Goal: Task Accomplishment & Management: Manage account settings

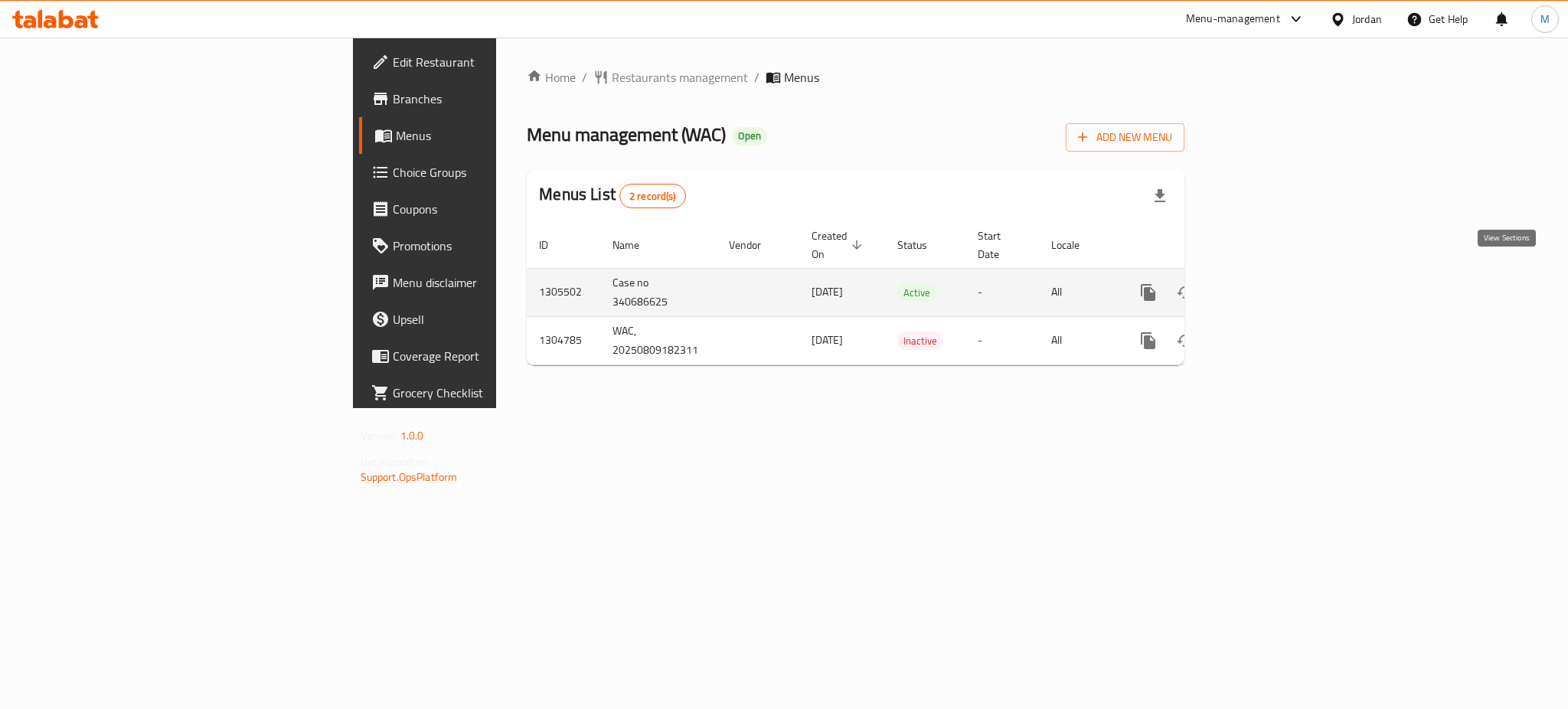
click at [1268, 283] on icon "enhanced table" at bounding box center [1258, 292] width 18 height 18
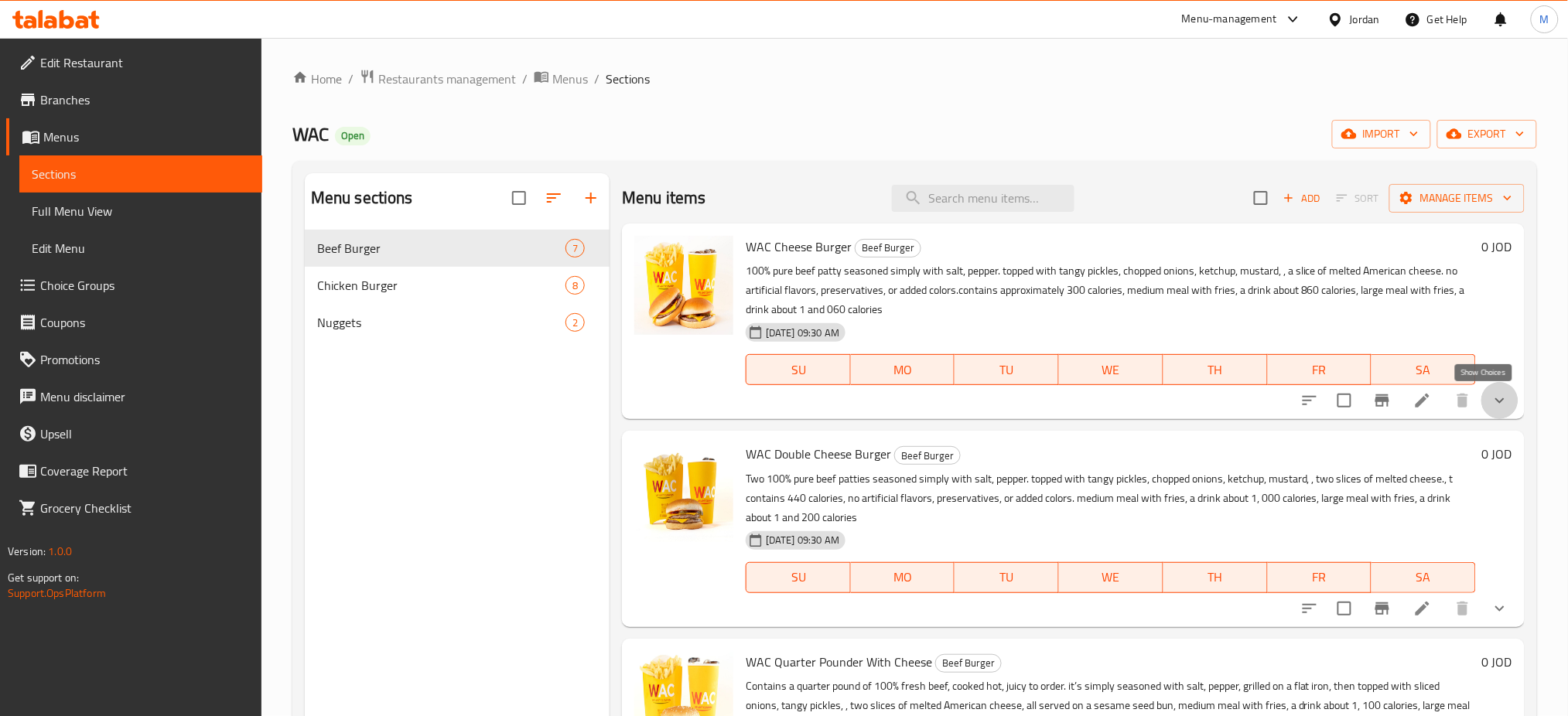
click at [1494, 397] on icon "show more" at bounding box center [1500, 400] width 18 height 18
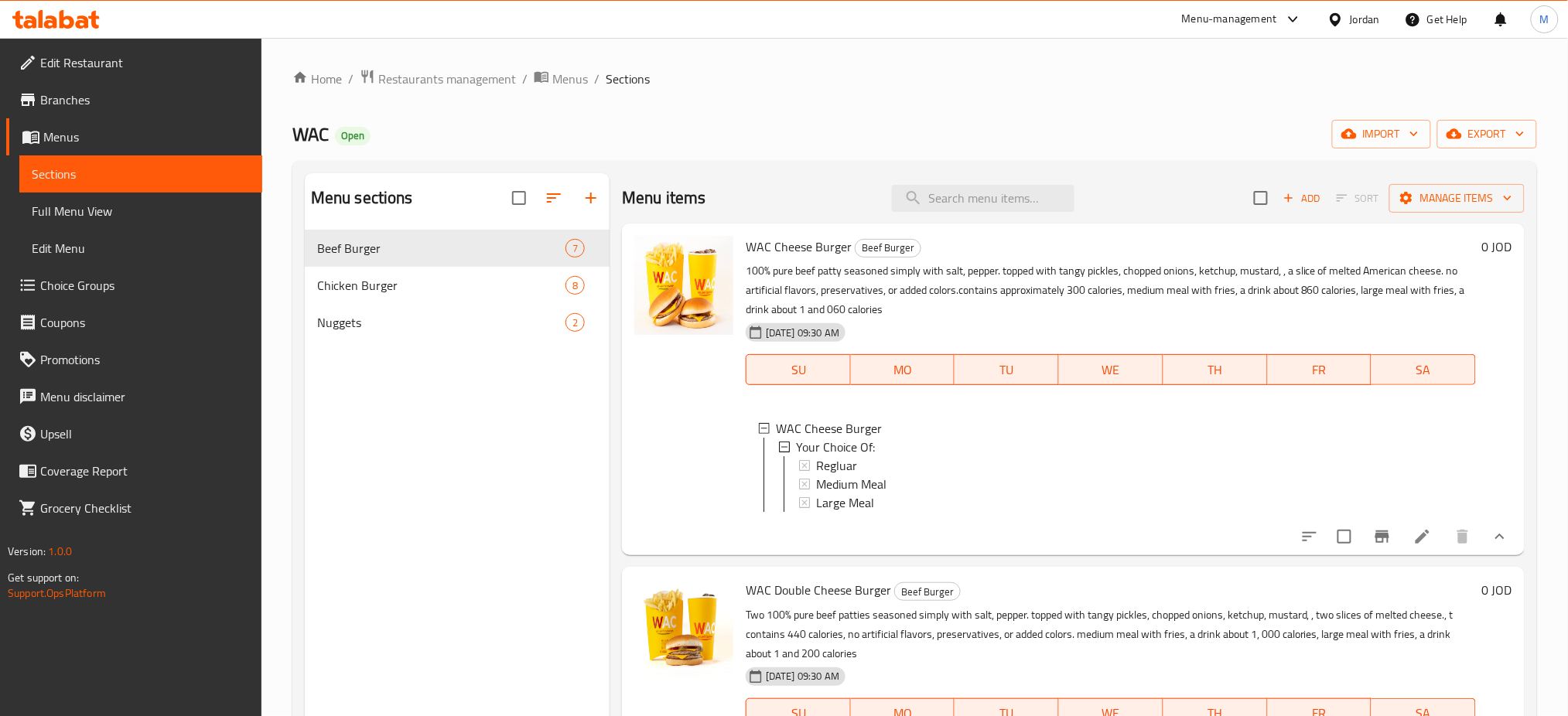
scroll to position [2, 0]
click at [114, 209] on span "Full Menu View" at bounding box center [140, 211] width 218 height 18
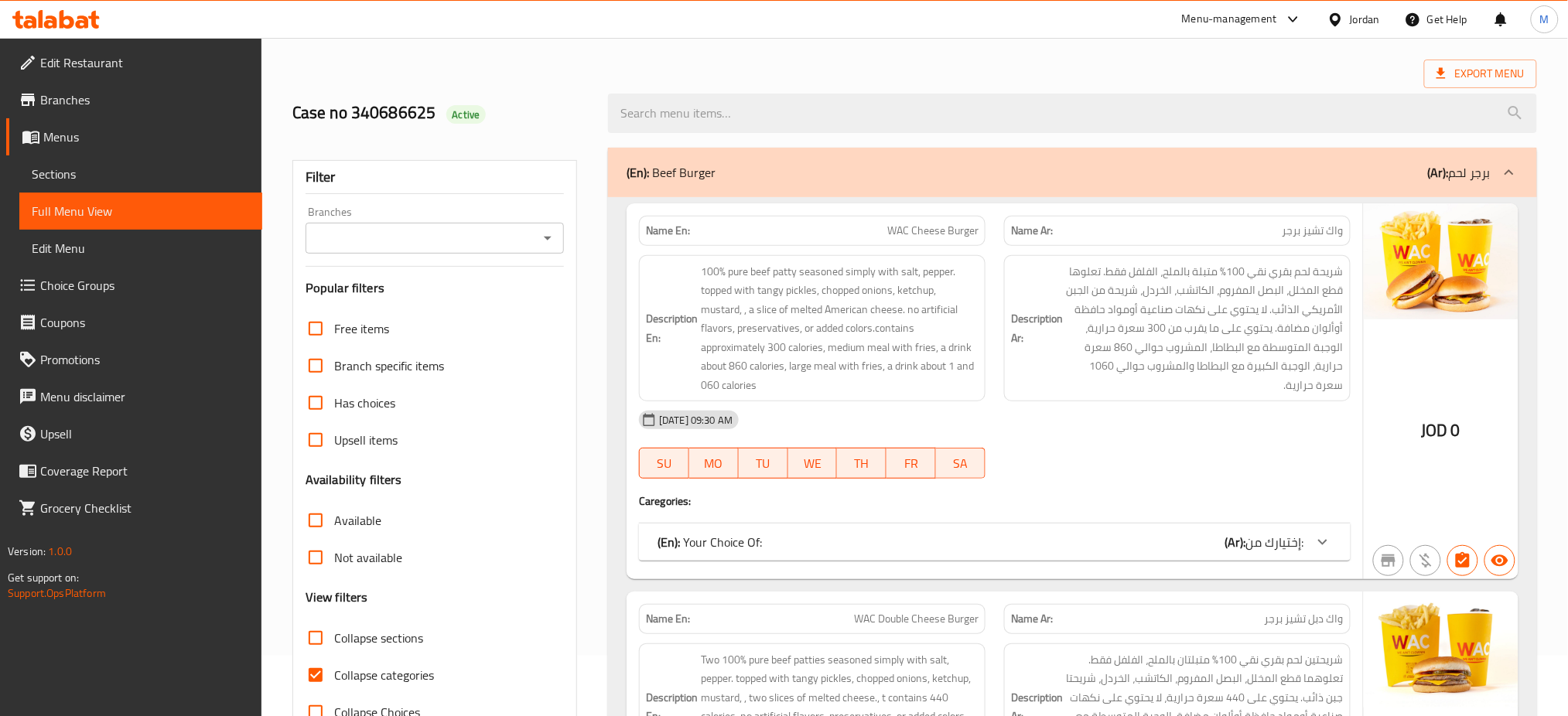
scroll to position [103, 0]
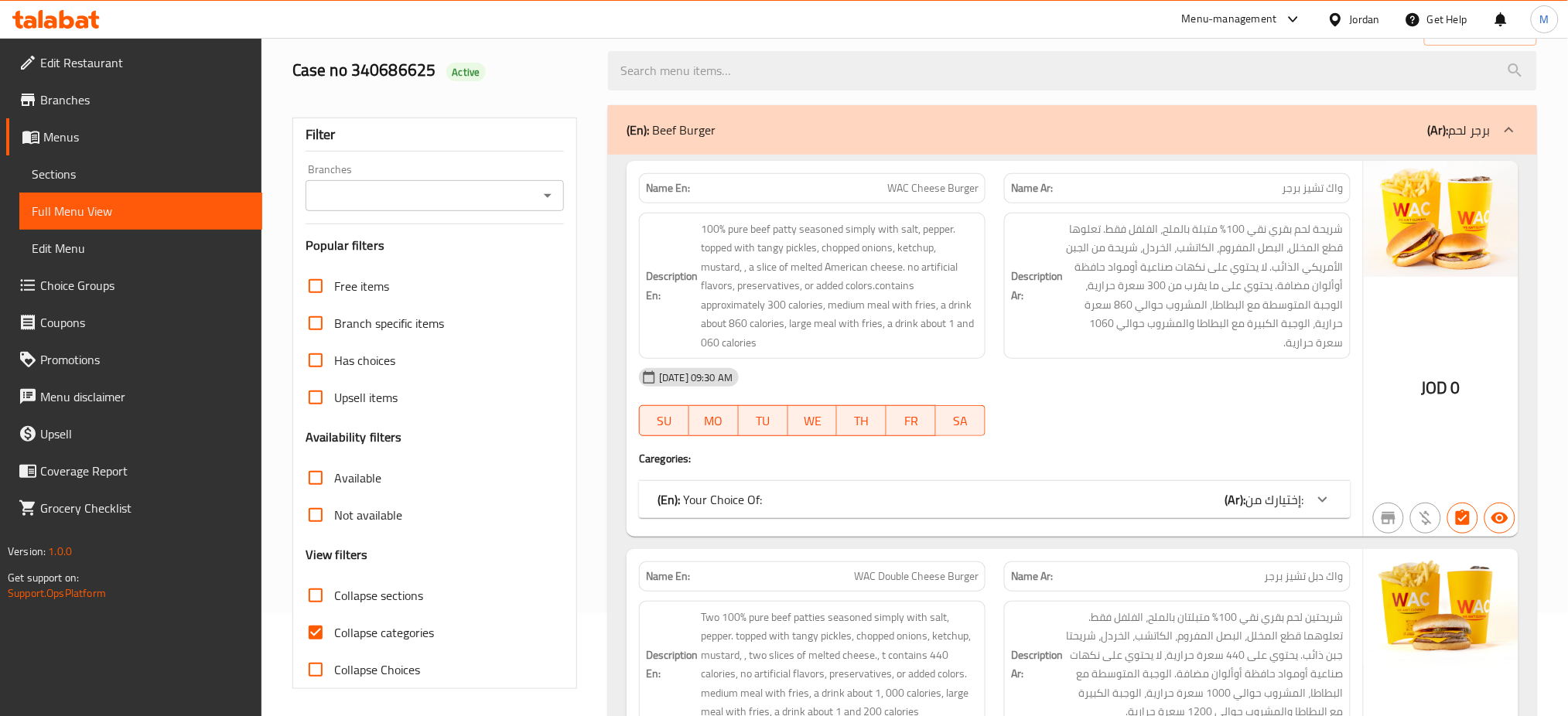
click at [1316, 500] on icon at bounding box center [1322, 499] width 18 height 18
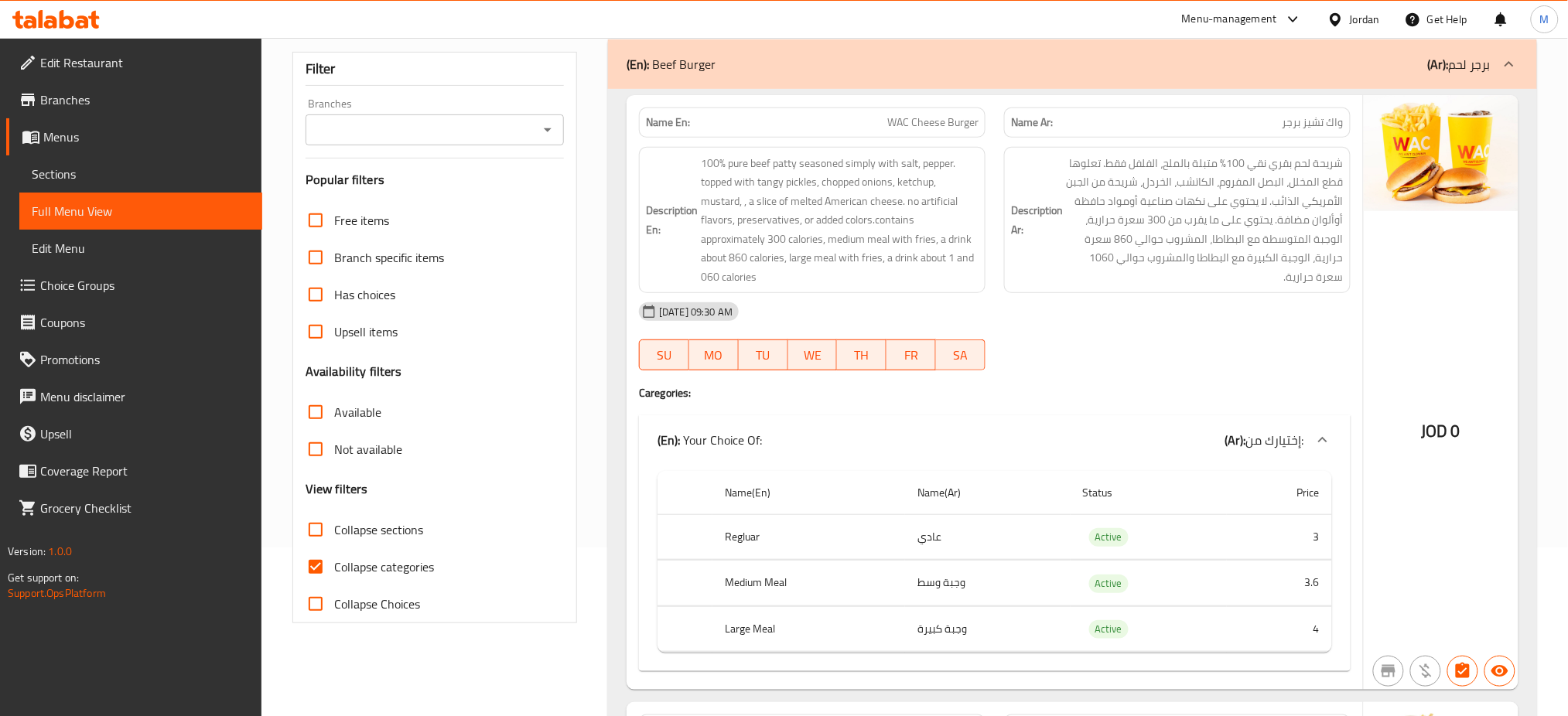
scroll to position [206, 0]
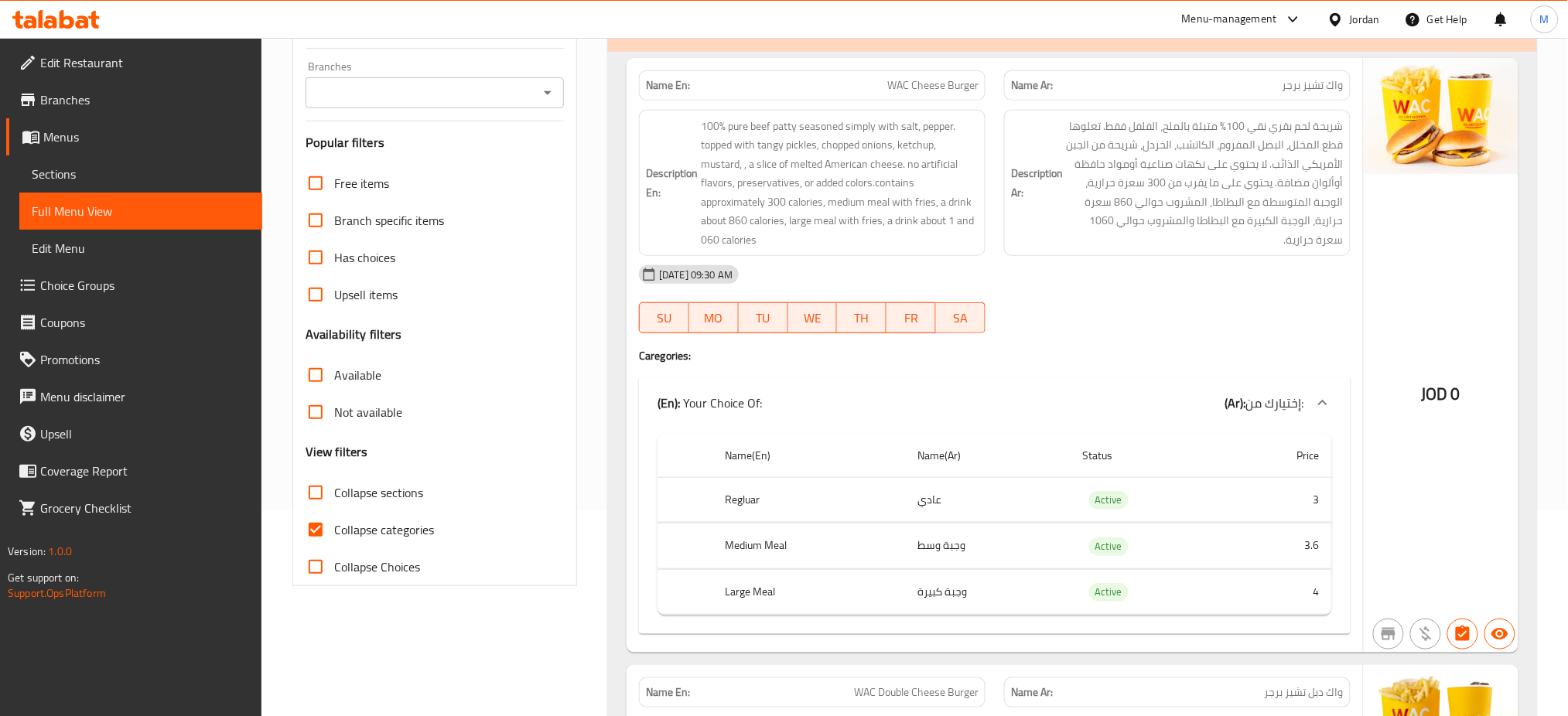
click at [1314, 396] on icon at bounding box center [1322, 402] width 18 height 18
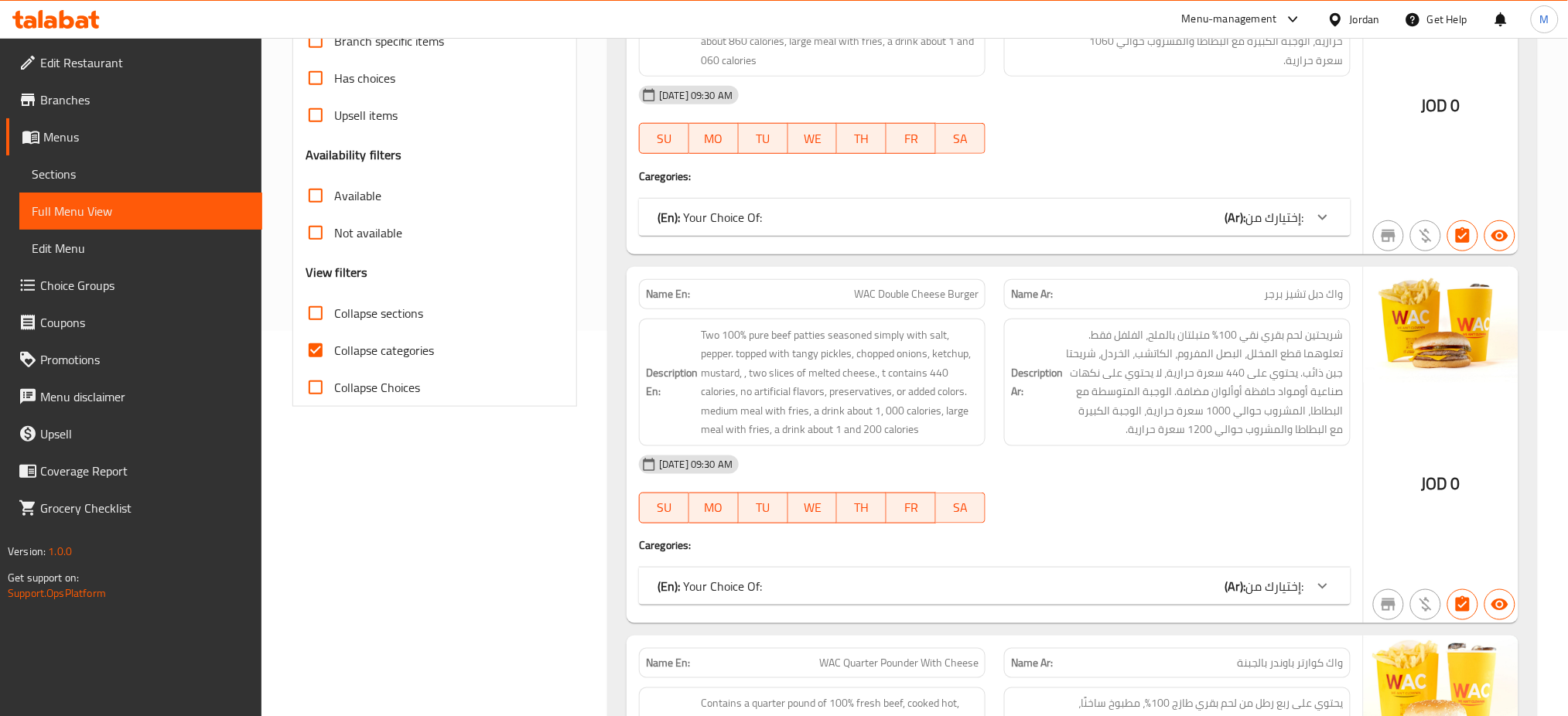
scroll to position [515, 0]
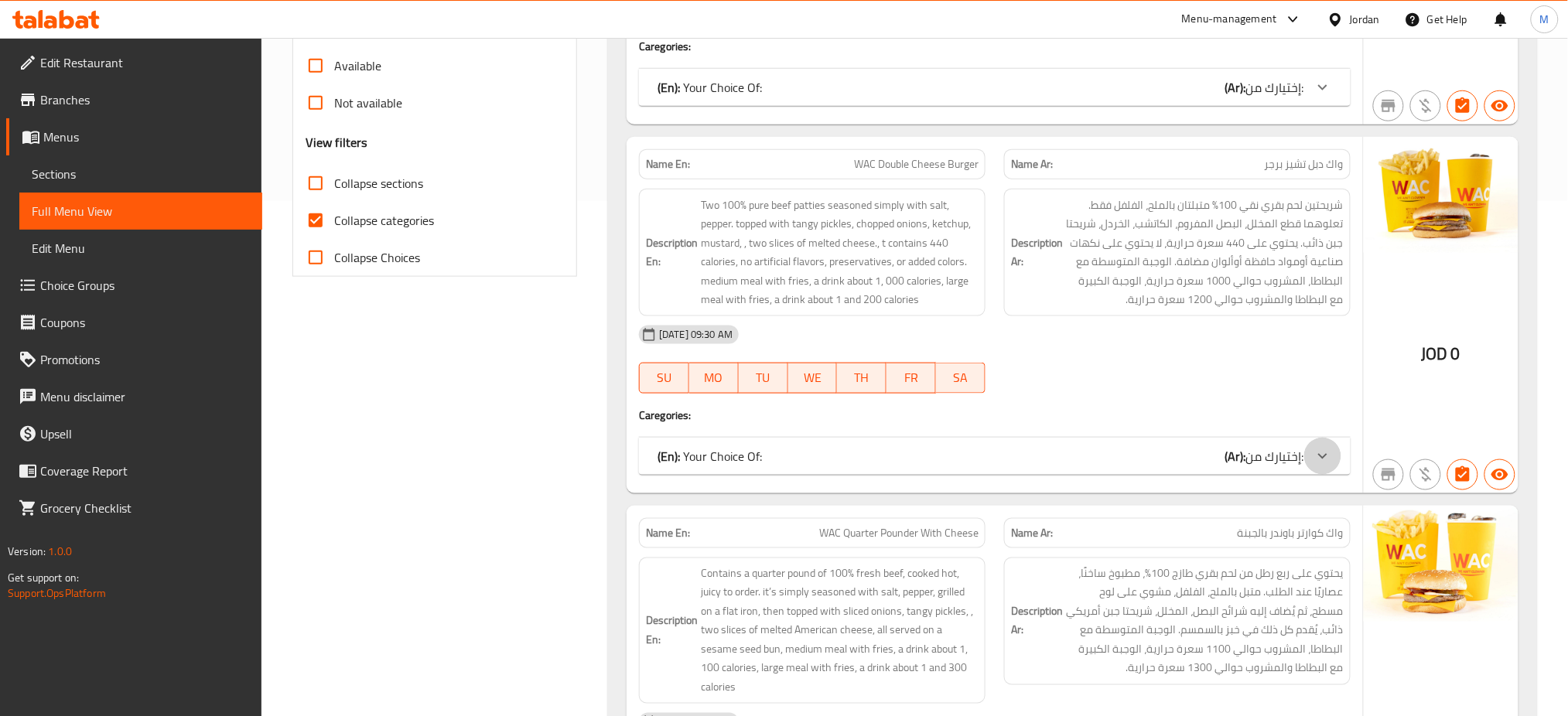
click at [1317, 97] on icon at bounding box center [1322, 87] width 18 height 18
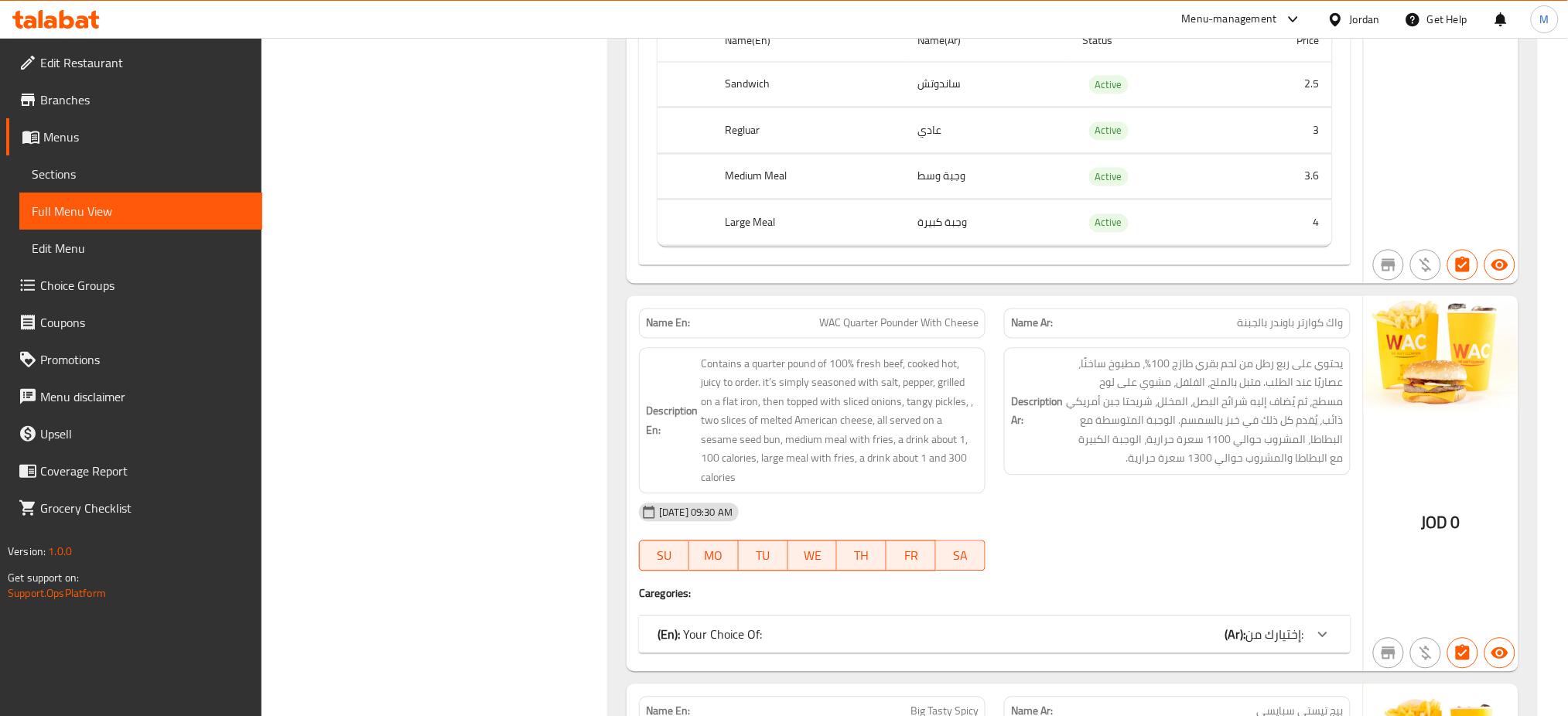
scroll to position [1133, 0]
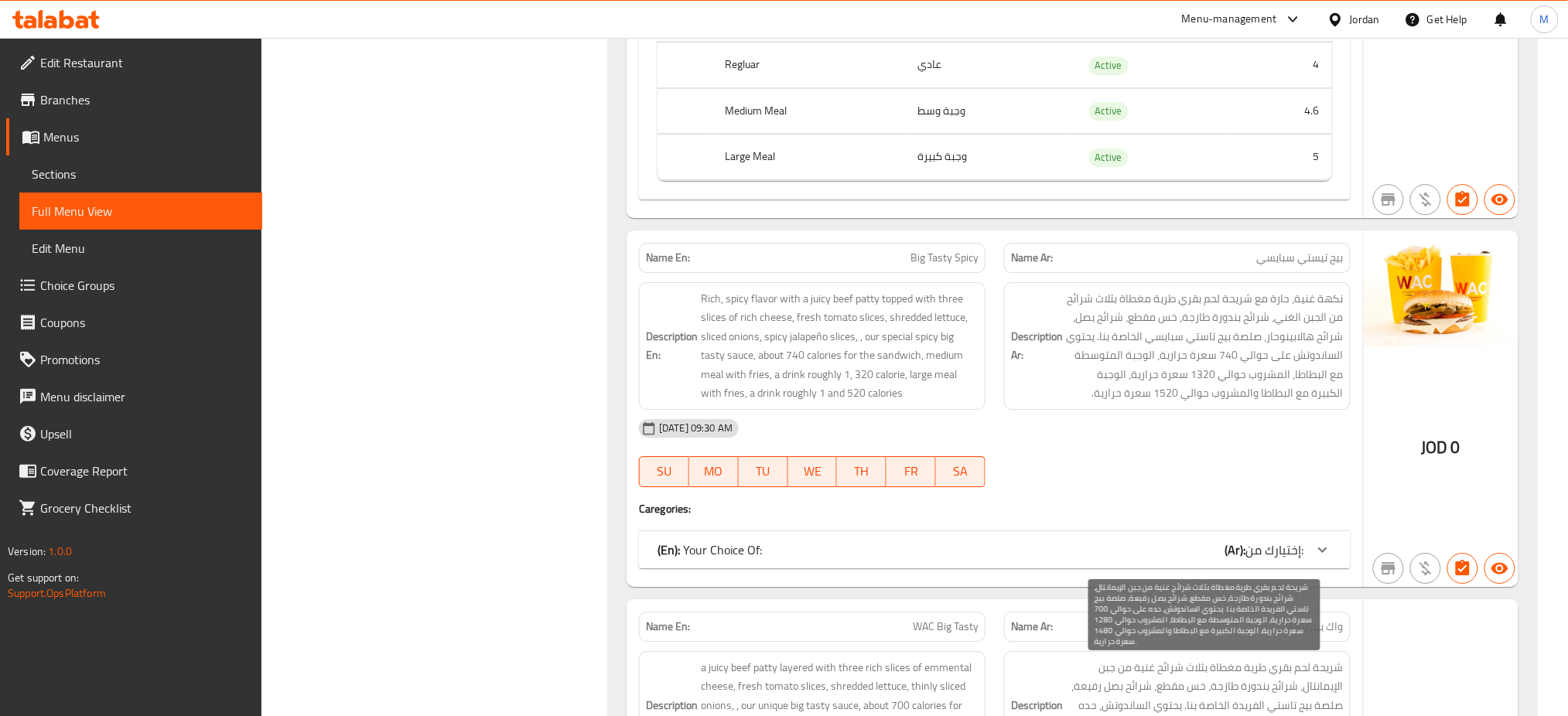
scroll to position [1856, 0]
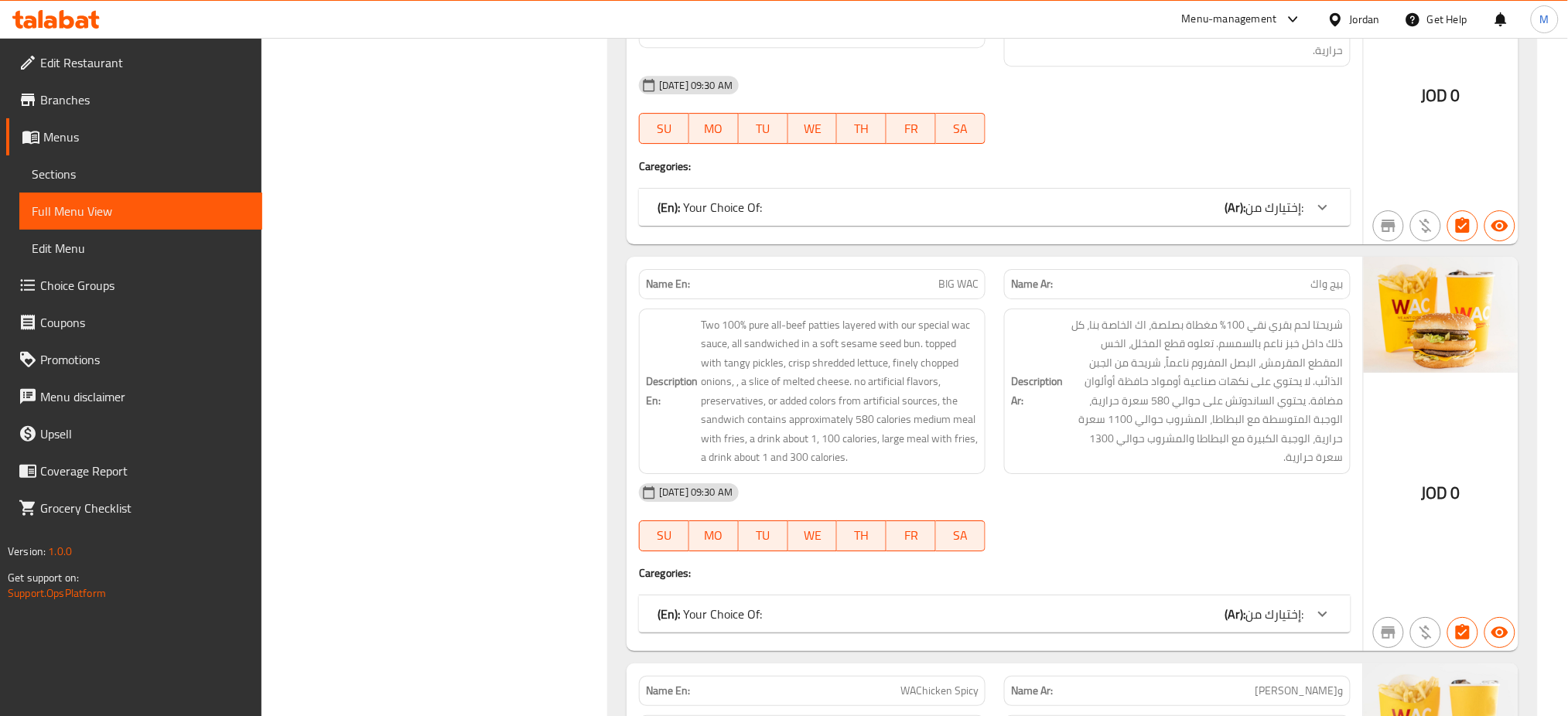
scroll to position [3815, 0]
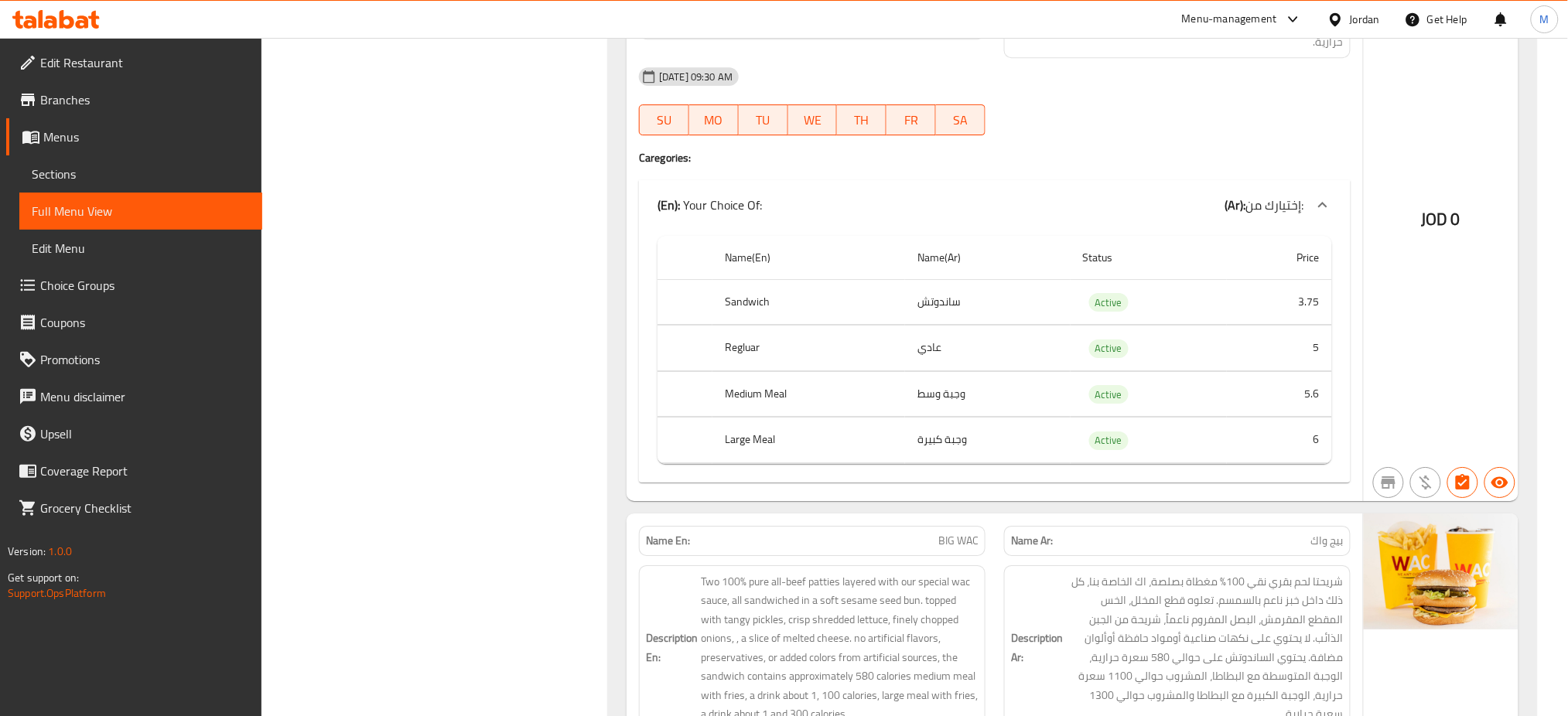
scroll to position [4227, 0]
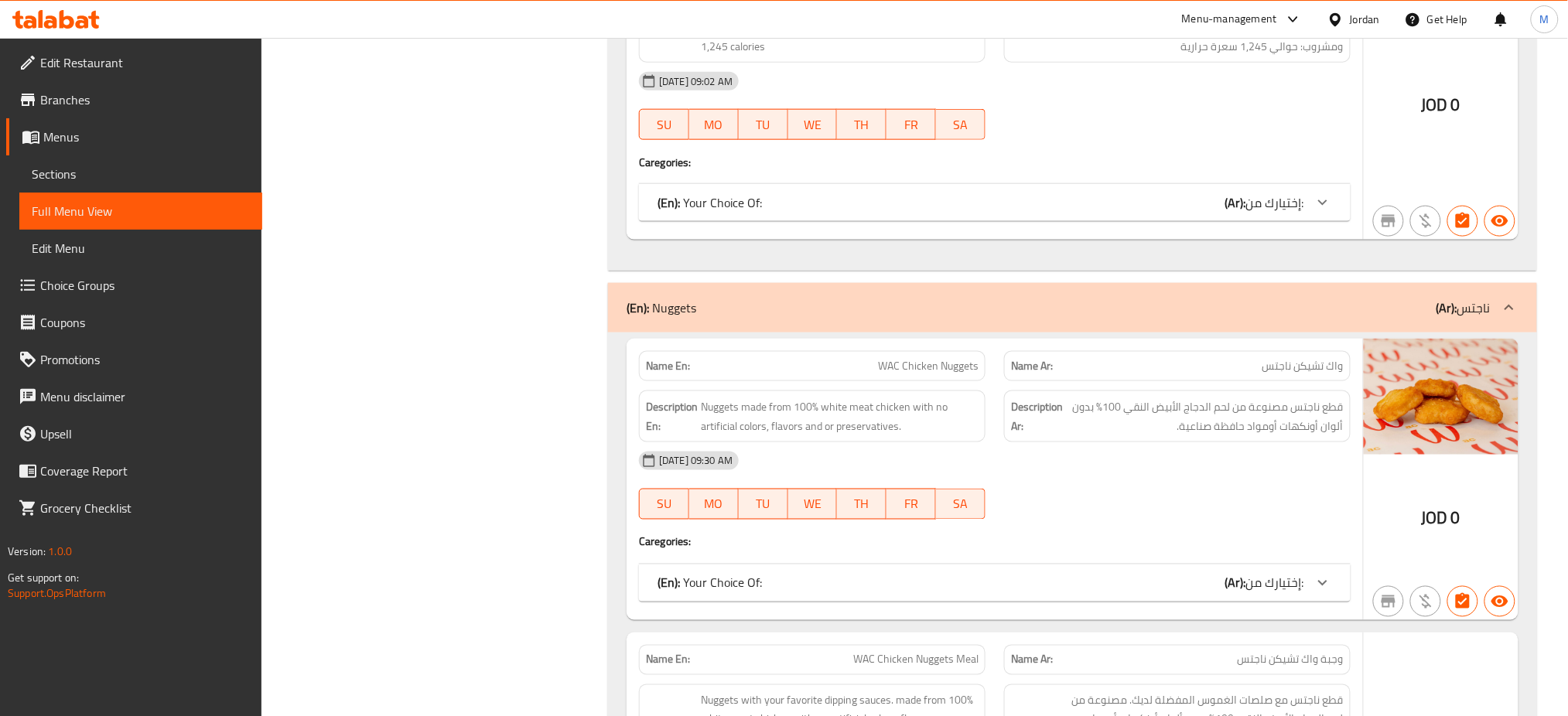
scroll to position [6927, 0]
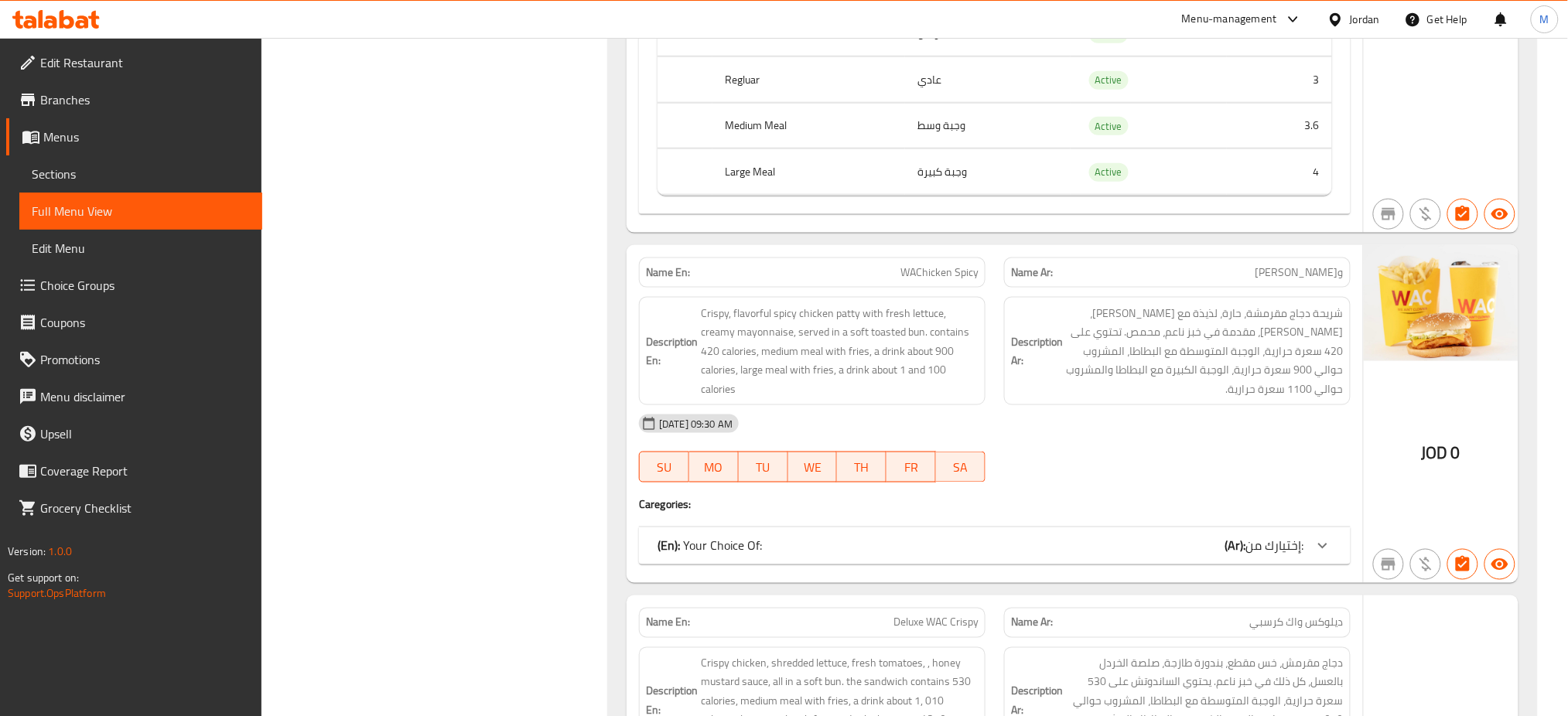
scroll to position [4865, 0]
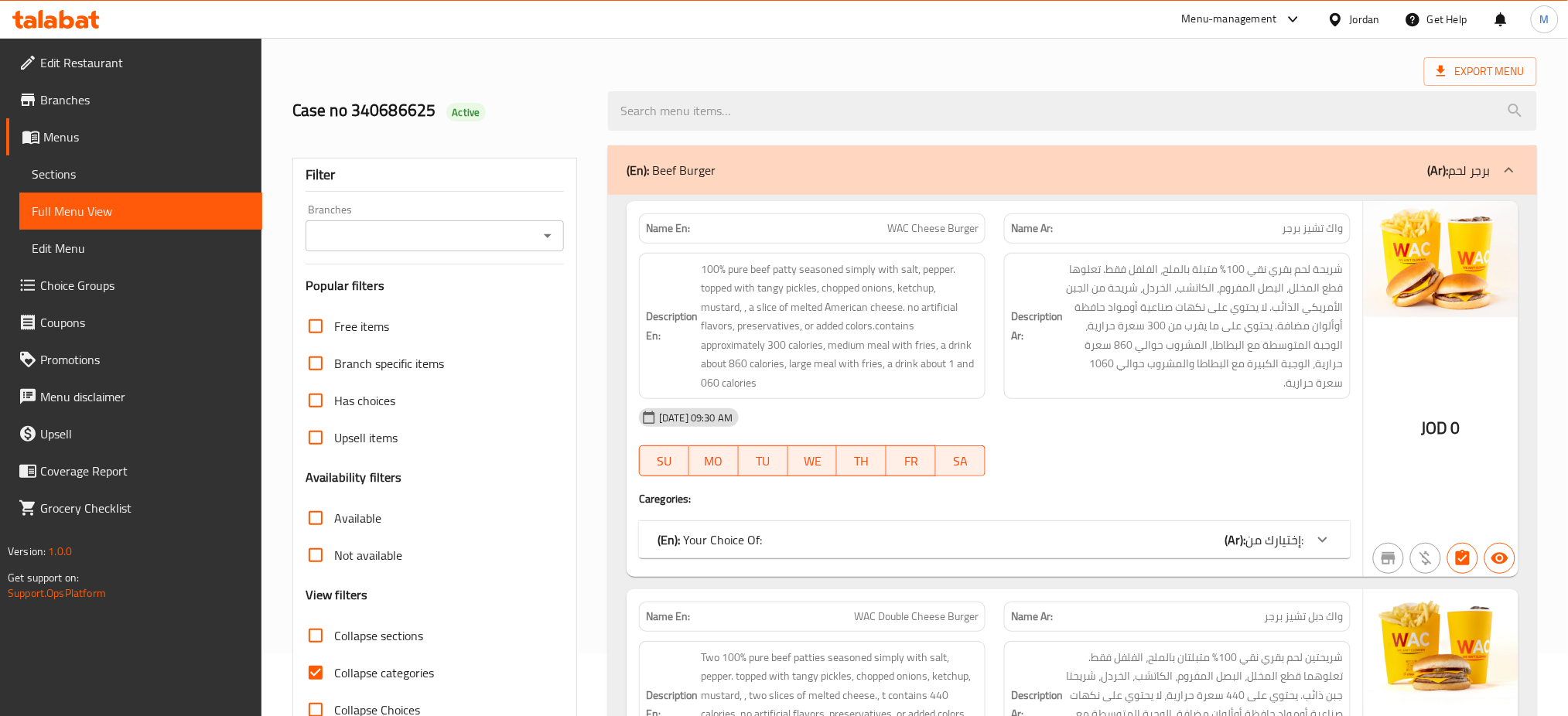
scroll to position [0, 0]
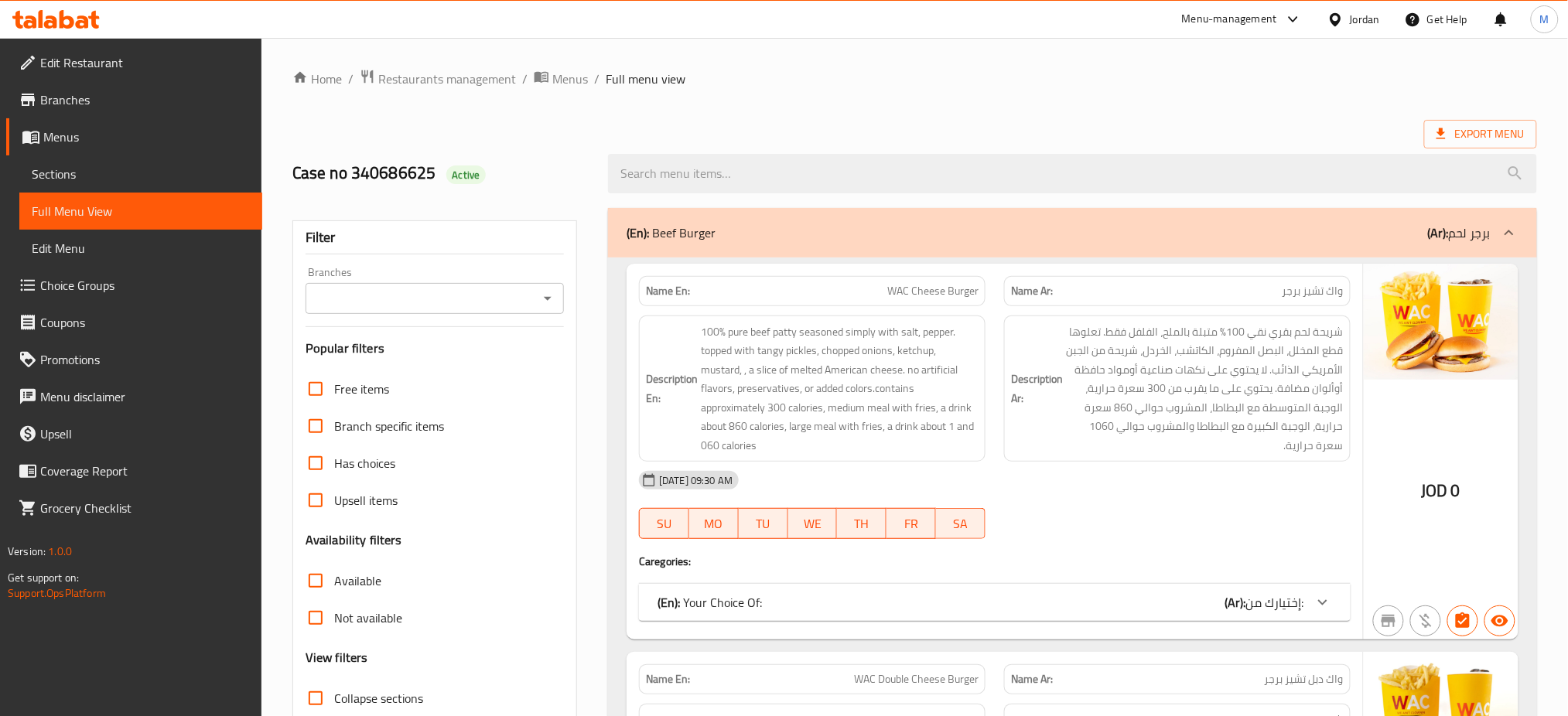
click at [101, 55] on span "Edit Restaurant" at bounding box center [145, 62] width 210 height 18
